Goal: Task Accomplishment & Management: Manage account settings

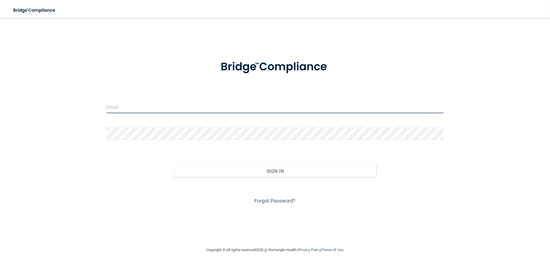
click at [169, 108] on input "email" at bounding box center [274, 106] width 337 height 13
type input "[EMAIL_ADDRESS][DOMAIN_NAME]"
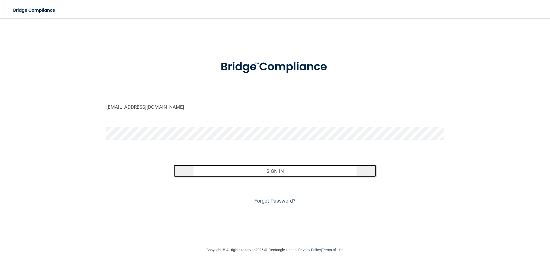
click at [267, 171] on button "Sign In" at bounding box center [275, 171] width 202 height 12
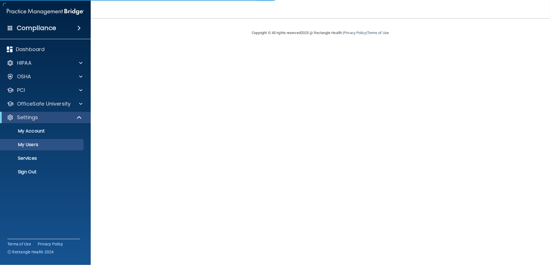
select select "20"
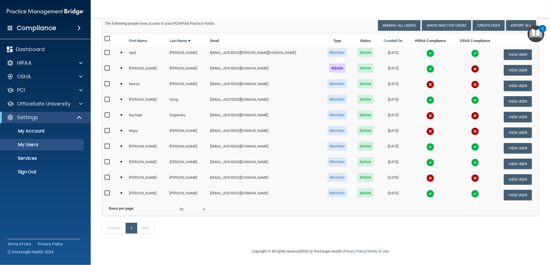
scroll to position [16, 0]
